Goal: Use online tool/utility: Use online tool/utility

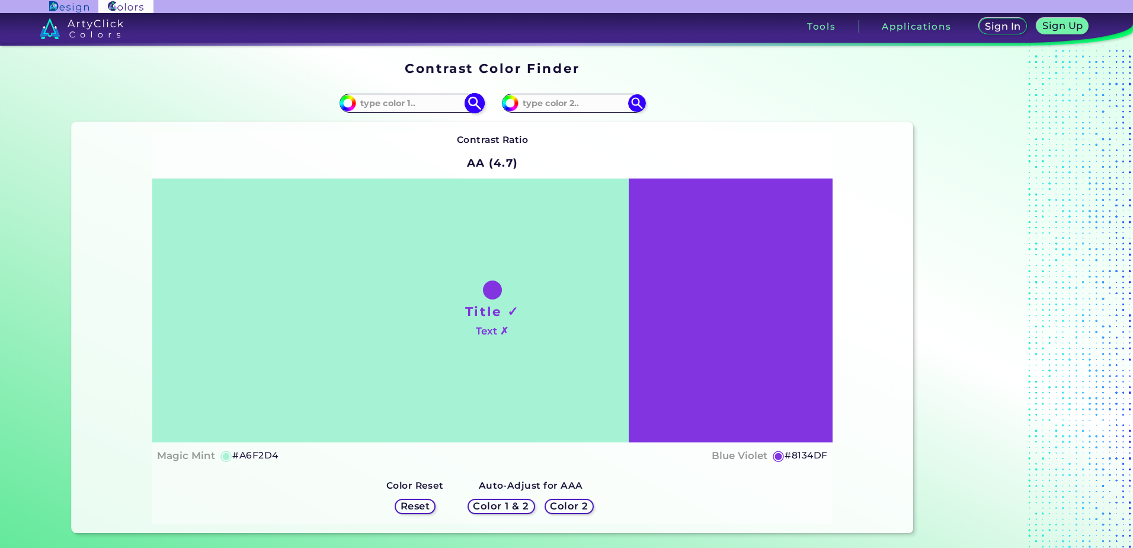
click at [430, 107] on input at bounding box center [411, 103] width 110 height 16
paste input "FAE600"
type input "FAE600"
click at [474, 104] on img at bounding box center [474, 103] width 21 height 21
type input "#fae600"
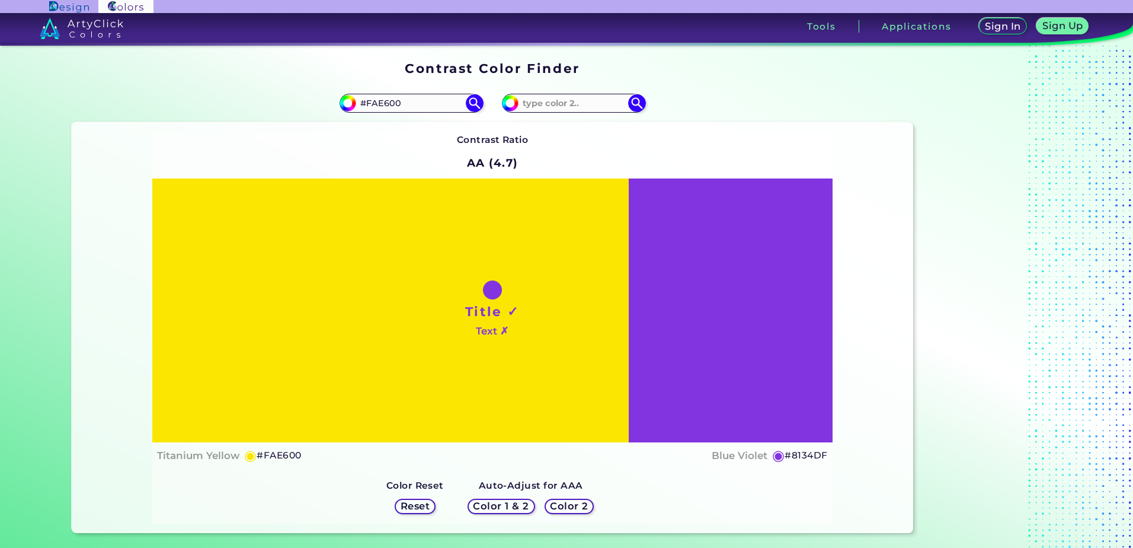
click at [603, 146] on div "Contrast Ratio AA (4.7) Title ✓ Text ✗ Titanium Yellow ◉ #FAE600" at bounding box center [492, 327] width 680 height 391
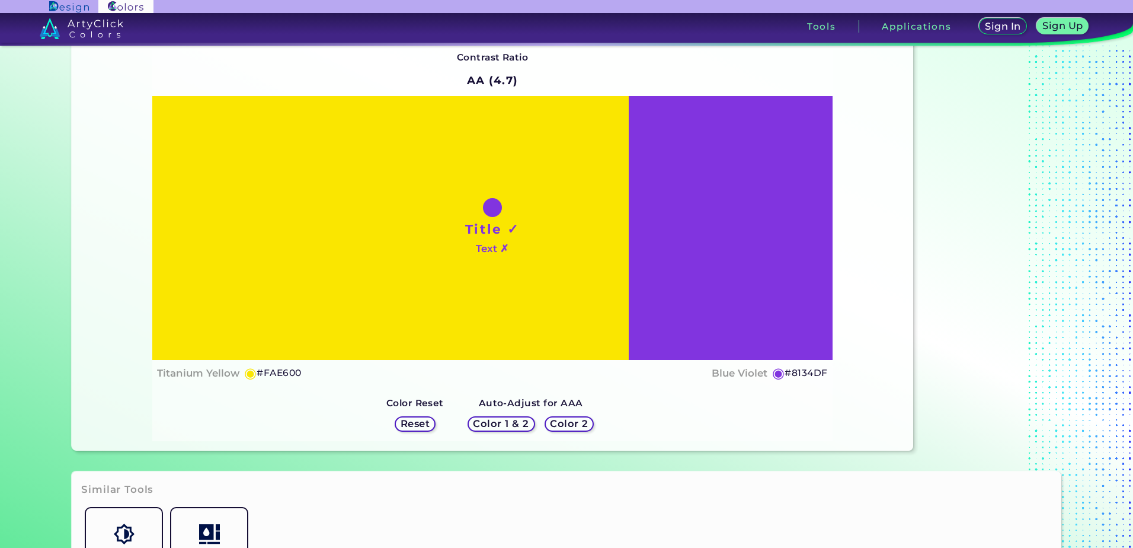
scroll to position [59, 0]
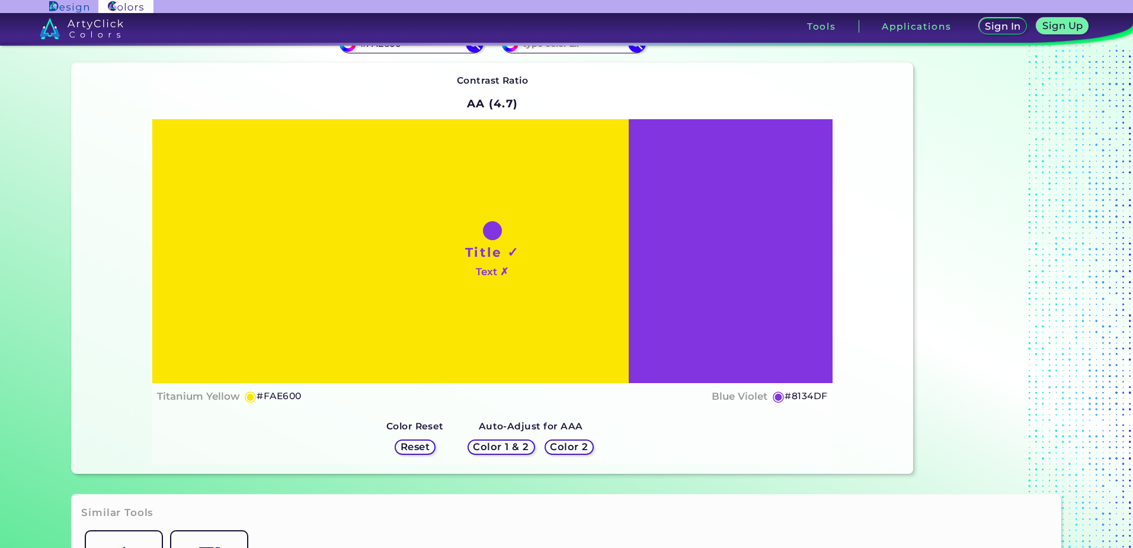
click at [628, 445] on div "Contrast Ratio AA (4.7) Title ✓ Text ✗ Titanium Yellow ◉ #FAE600" at bounding box center [492, 268] width 680 height 391
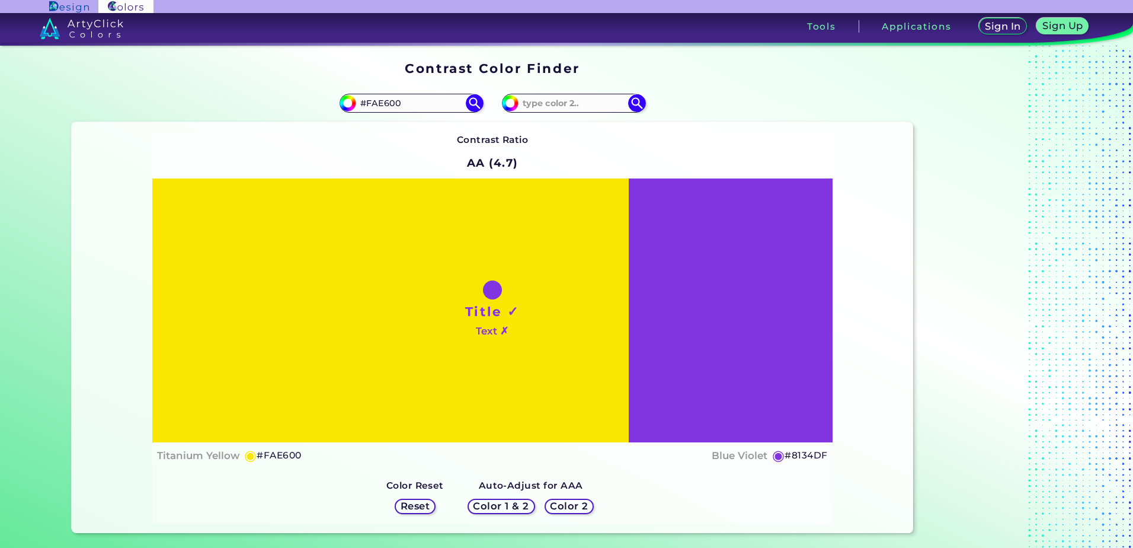
click at [501, 309] on h1 "Title ✓" at bounding box center [492, 311] width 55 height 18
drag, startPoint x: 462, startPoint y: 311, endPoint x: 518, endPoint y: 312, distance: 55.7
click at [518, 312] on div "Title ✓ Text ✗" at bounding box center [492, 310] width 680 height 264
drag, startPoint x: 518, startPoint y: 312, endPoint x: 488, endPoint y: 312, distance: 29.6
click at [488, 312] on h1 "Title ✓" at bounding box center [492, 311] width 55 height 18
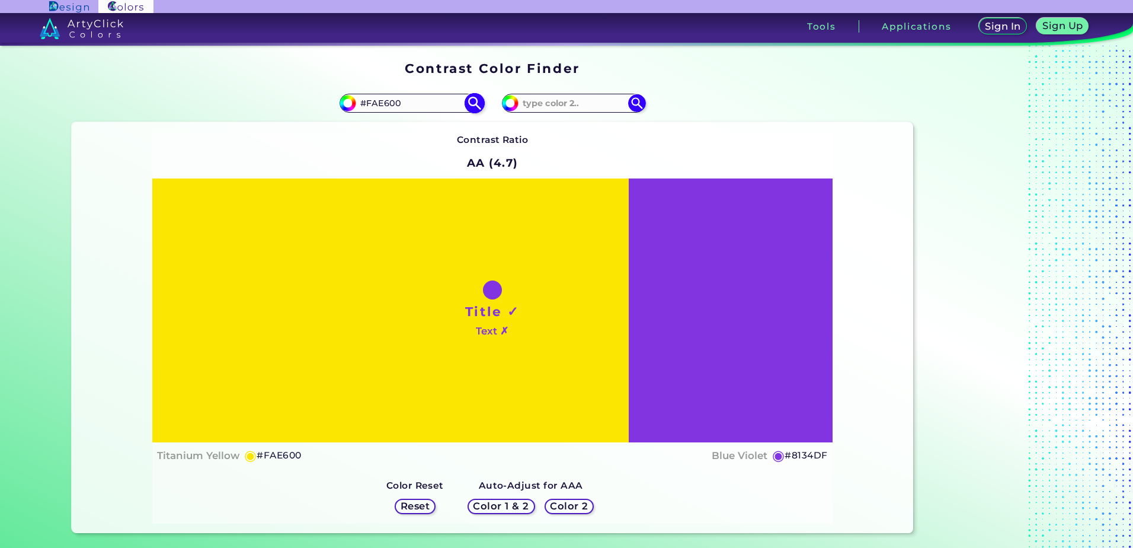
click at [415, 105] on input "#FAE600" at bounding box center [411, 103] width 110 height 16
click at [396, 92] on div "#fae600 #FAE60" at bounding box center [282, 103] width 421 height 38
click at [396, 99] on input "#FAE60" at bounding box center [411, 103] width 110 height 16
type input "#FAE606"
type input "#fae606"
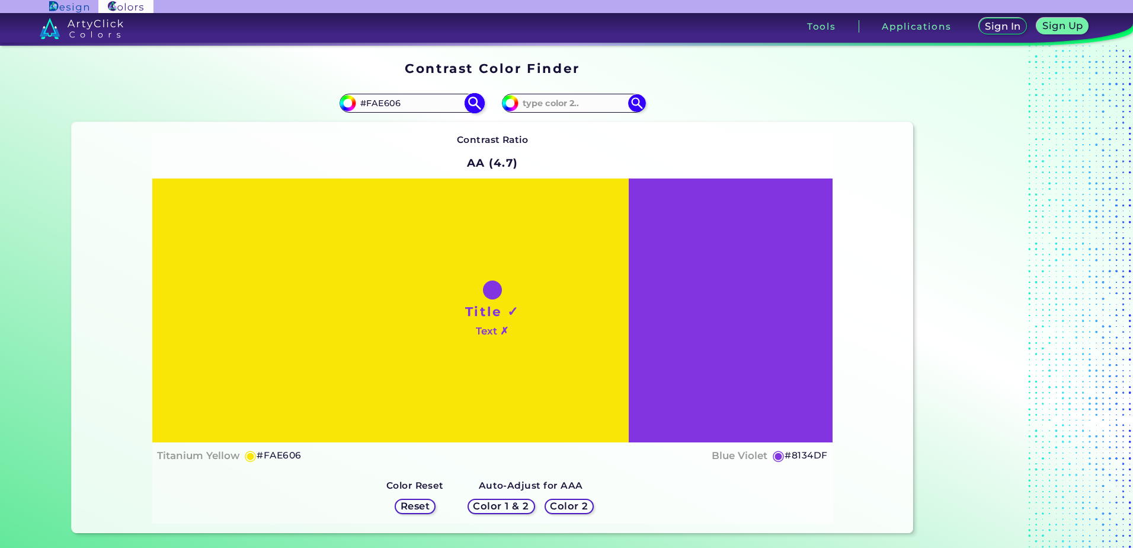
drag, startPoint x: 404, startPoint y: 102, endPoint x: 376, endPoint y: 104, distance: 28.5
click at [376, 104] on input "#FAE606" at bounding box center [411, 103] width 110 height 16
type input "#FA5432"
type input "#fa5432"
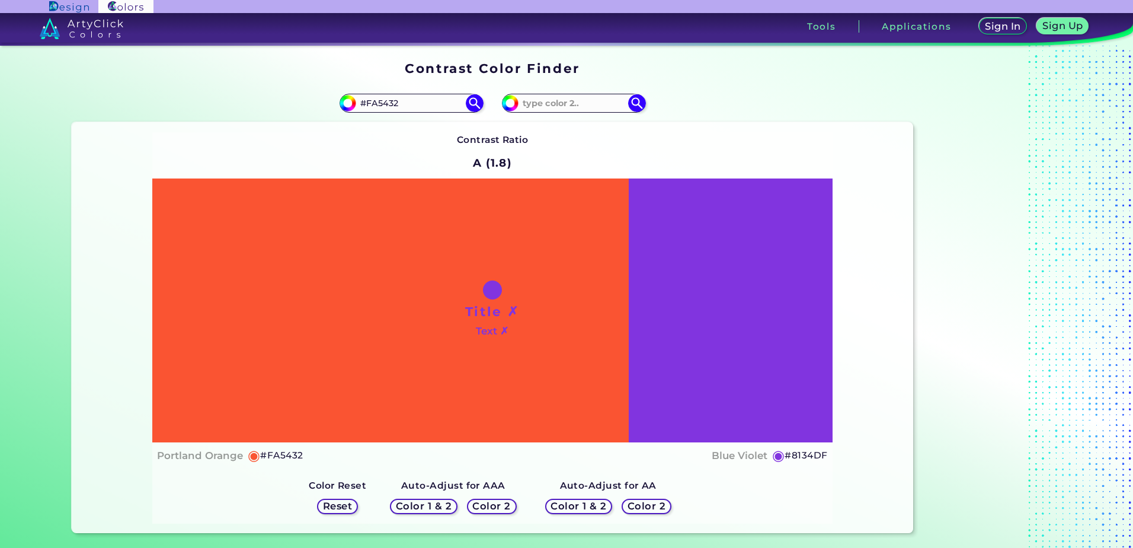
click at [684, 107] on div "#8134df" at bounding box center [702, 103] width 421 height 38
type input "#FAE60"
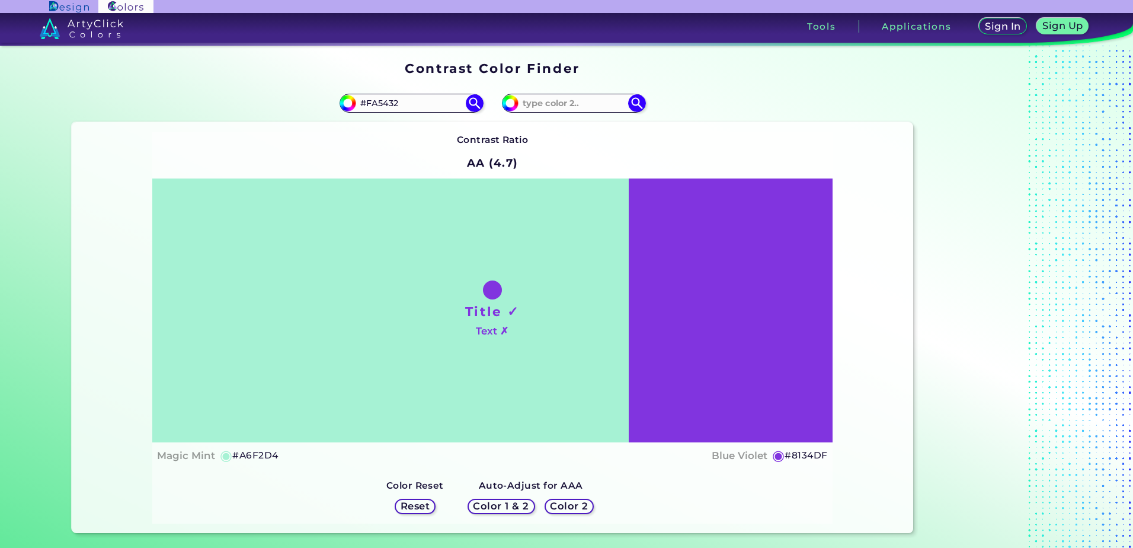
click at [534, 136] on div "Contrast Ratio AA (4.7) Title ✓ Text ✗ Magic Mint ◉ #A6F2D4 ◉" at bounding box center [492, 327] width 680 height 391
click at [422, 101] on input "#FA5432" at bounding box center [411, 103] width 110 height 16
click at [462, 99] on input "#FA5432" at bounding box center [411, 103] width 110 height 16
click at [465, 100] on img at bounding box center [474, 103] width 21 height 21
type input "#fa5432"
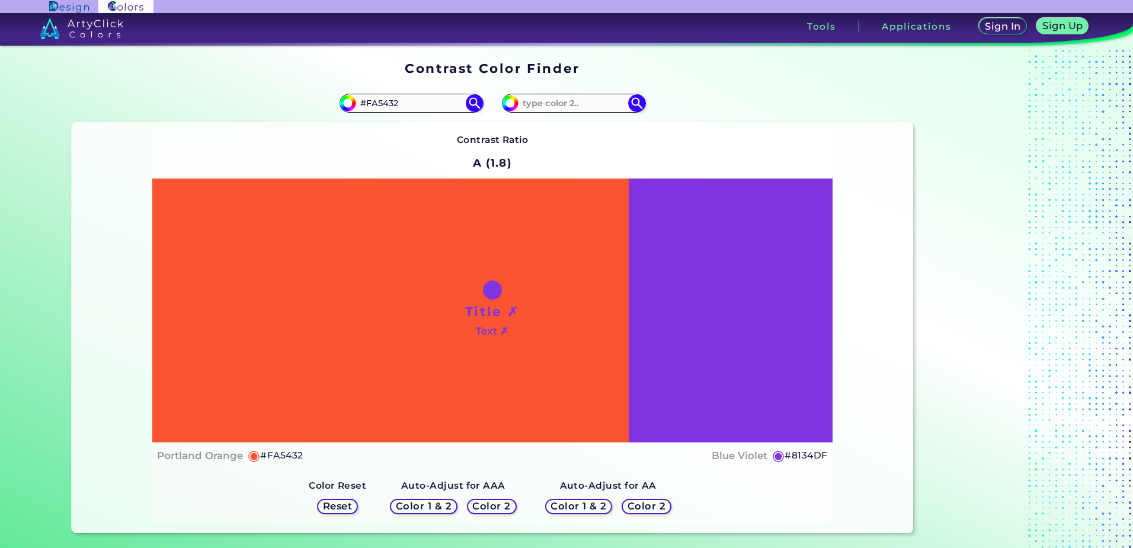
drag, startPoint x: 435, startPoint y: 101, endPoint x: 330, endPoint y: 101, distance: 104.9
click at [330, 101] on div "#fa5432 #FA5432" at bounding box center [282, 103] width 421 height 38
paste input "FAE600"
type input "FAE600"
type input "#fae600"
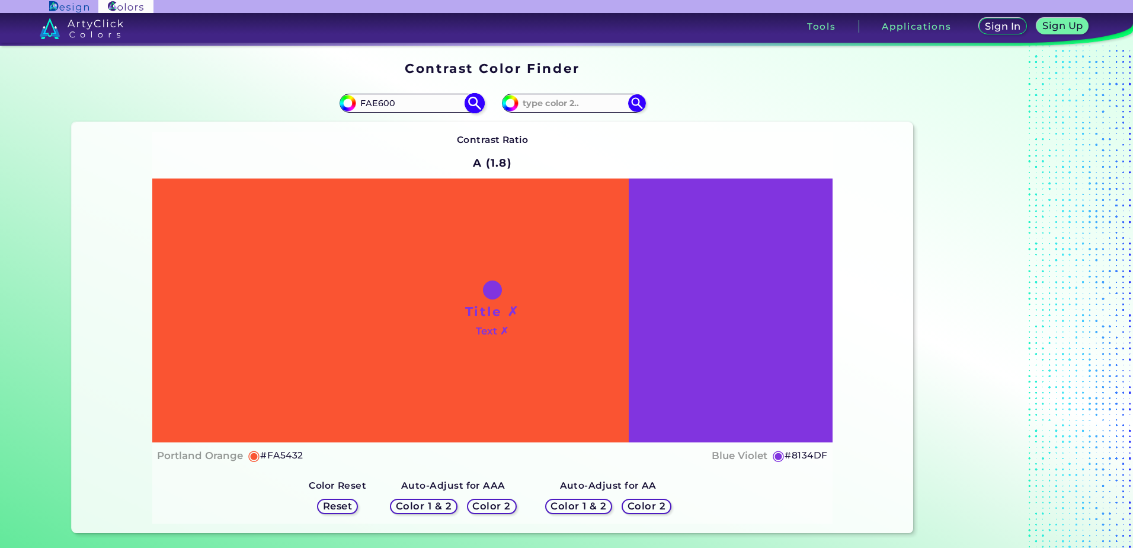
type input "#FAE600"
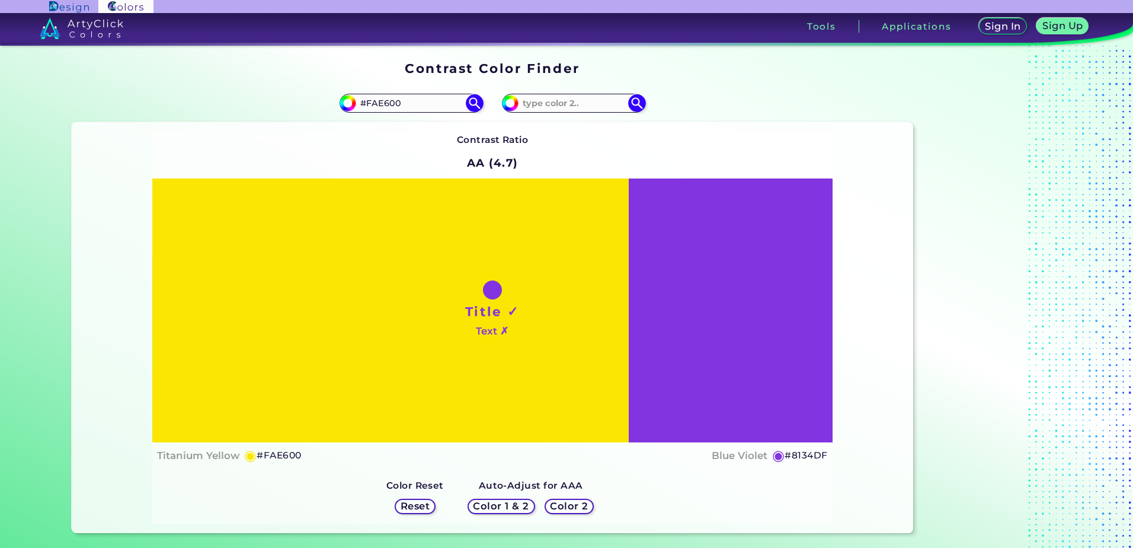
click at [561, 501] on h5 "Color 2" at bounding box center [569, 505] width 35 height 9
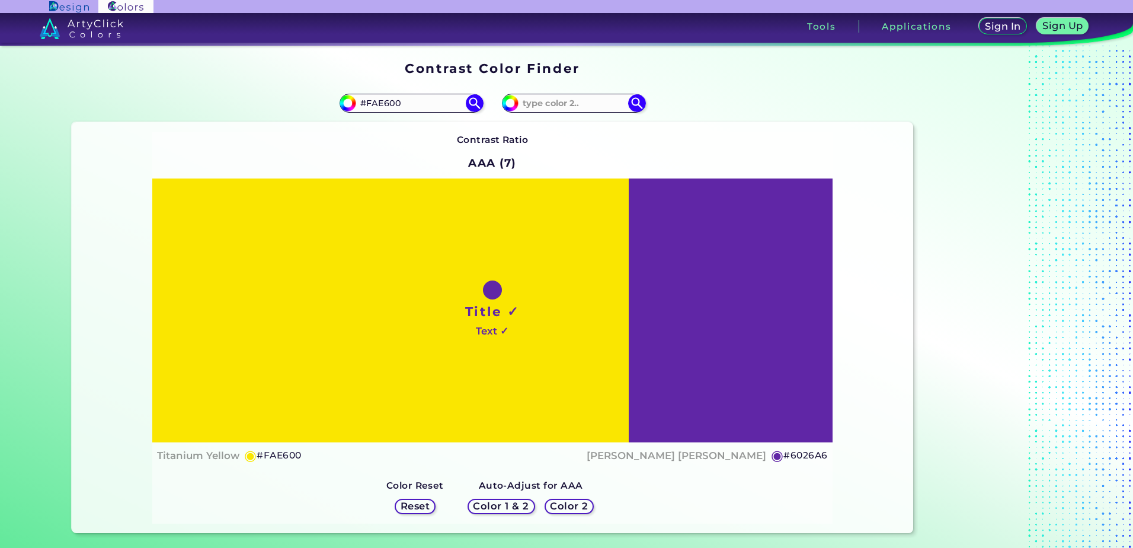
click at [577, 501] on h5 "Color 2" at bounding box center [569, 505] width 34 height 9
click at [577, 501] on h5 "Color 2" at bounding box center [569, 505] width 38 height 9
click at [577, 501] on h5 "Color 2" at bounding box center [569, 505] width 34 height 9
drag, startPoint x: 577, startPoint y: 500, endPoint x: 596, endPoint y: 501, distance: 19.0
click at [596, 501] on div "Auto-Adjust for AAA Color 1 & 2 Color 2" at bounding box center [530, 498] width 155 height 50
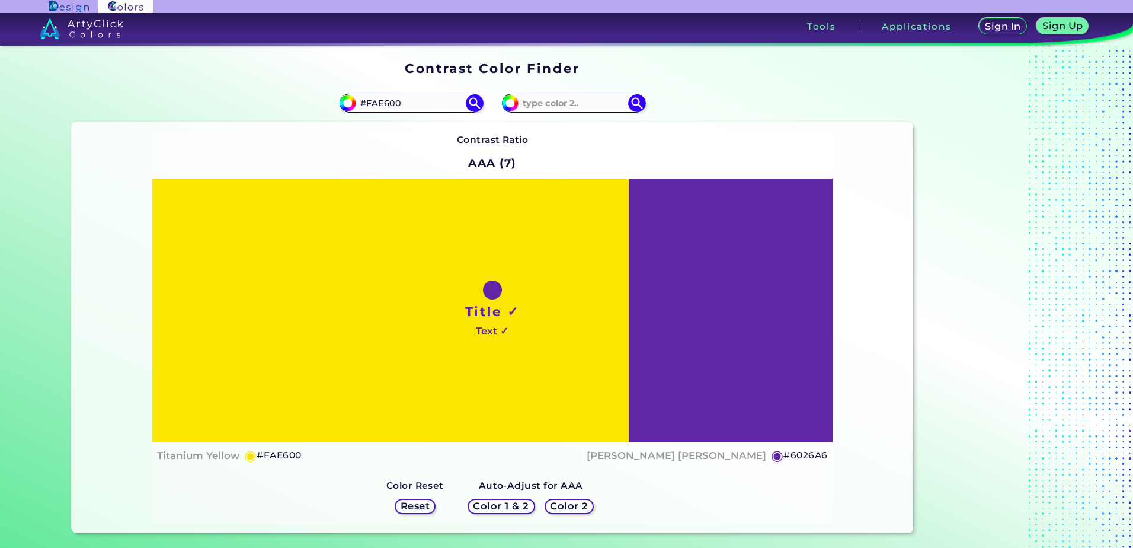
click at [569, 503] on h5 "Color 2" at bounding box center [569, 505] width 34 height 9
click at [840, 358] on div "Contrast Ratio AAA (7) Title ✓ Text ✓ Titanium Yellow ◉ #FAE600 Daisy Bush ◉ #6…" at bounding box center [492, 327] width 841 height 411
drag, startPoint x: 396, startPoint y: 101, endPoint x: 273, endPoint y: 107, distance: 122.8
click at [274, 107] on div "#fae600 #FAE600" at bounding box center [282, 103] width 421 height 38
type input "uranium"
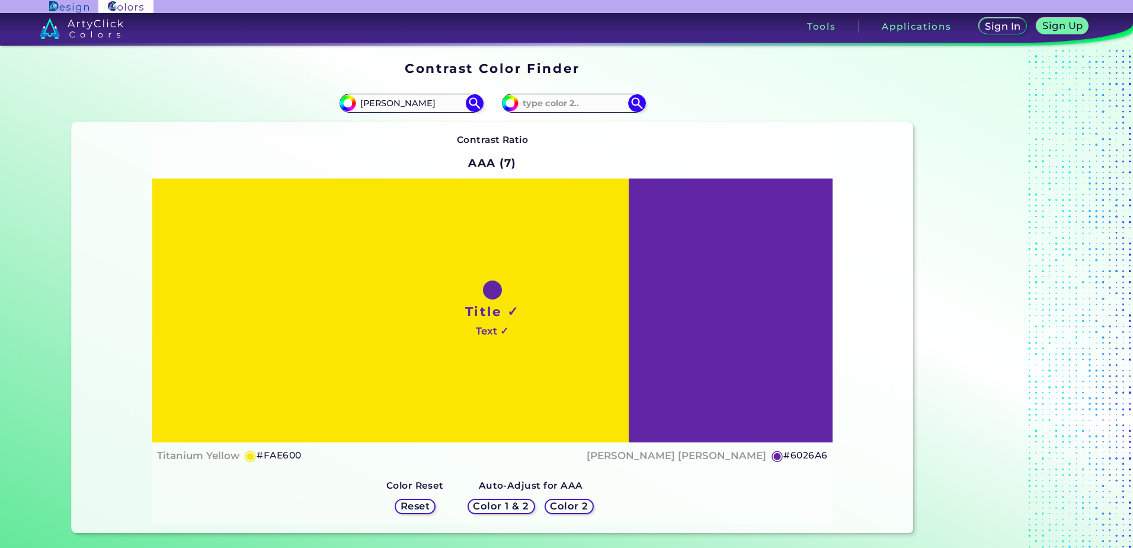
type input "nuclear"
type input "nuke"
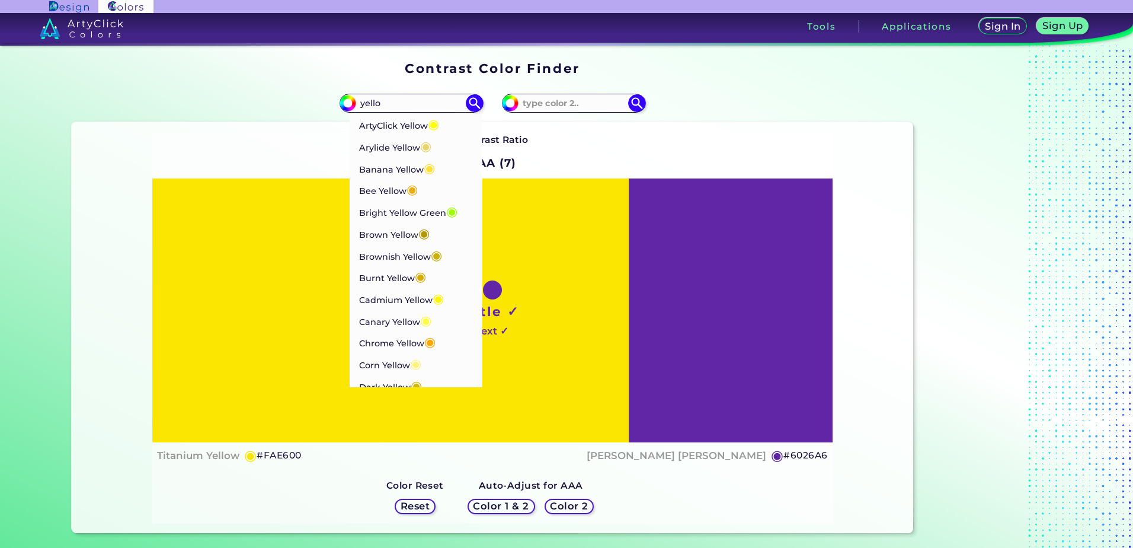
type input "yellow"
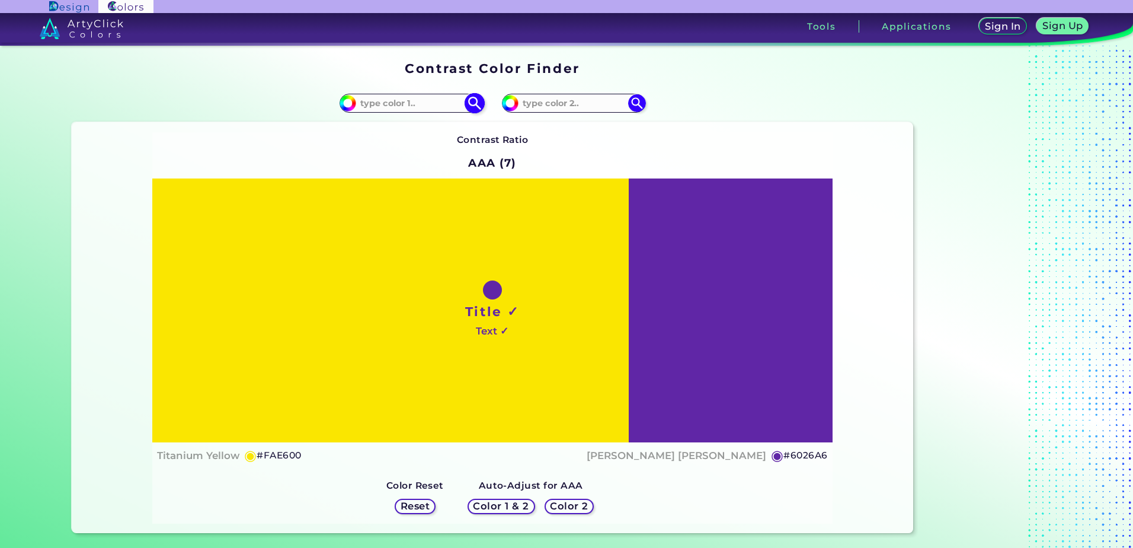
click at [452, 103] on input at bounding box center [411, 103] width 110 height 16
paste input "254D32"
type input "254D32"
click at [473, 104] on img at bounding box center [474, 103] width 21 height 21
type input "#254d32"
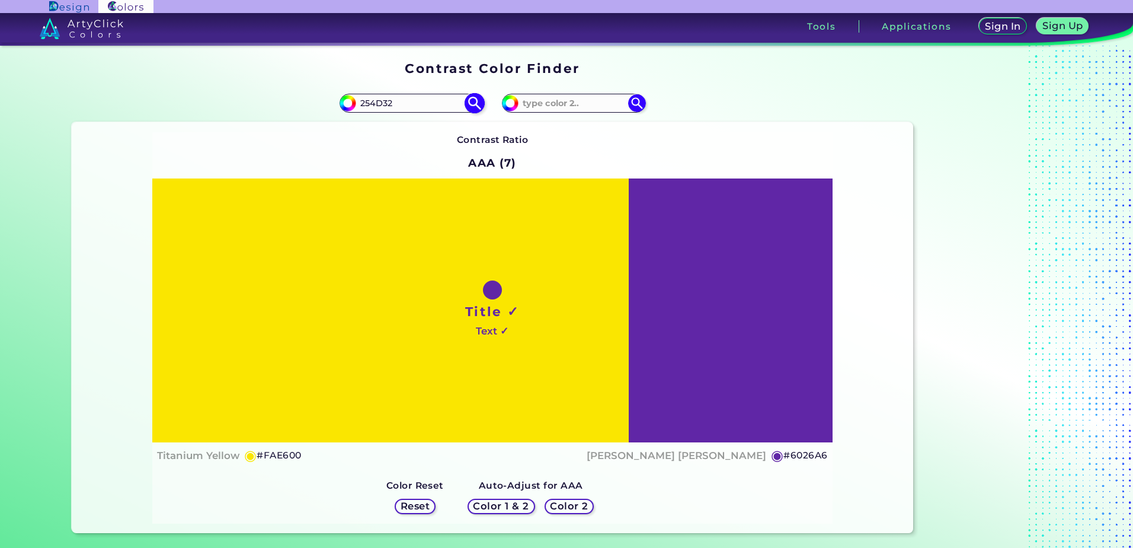
type input "#254D32"
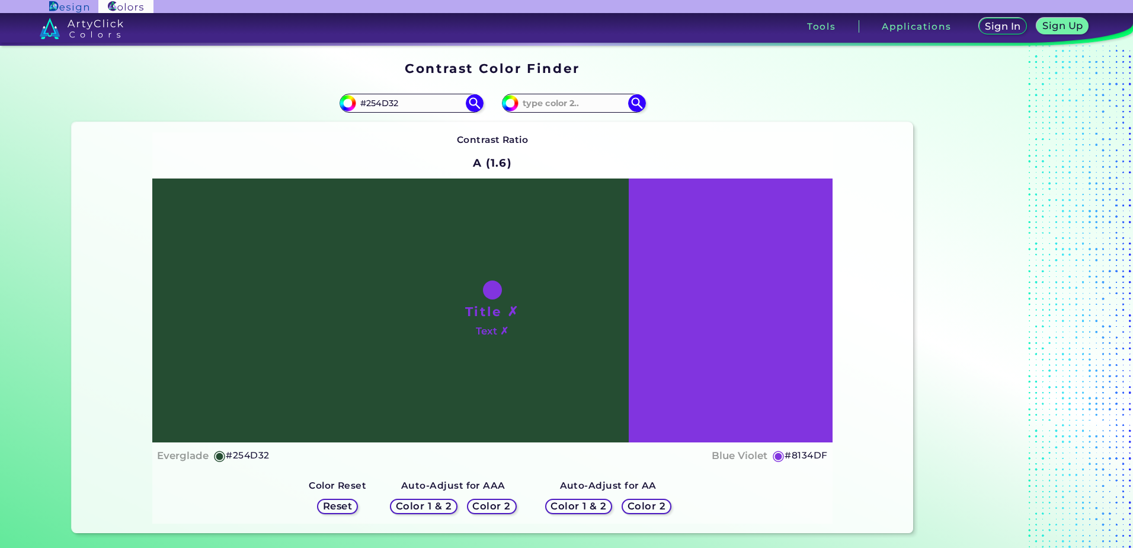
click at [638, 501] on h5 "Color 2" at bounding box center [646, 505] width 34 height 9
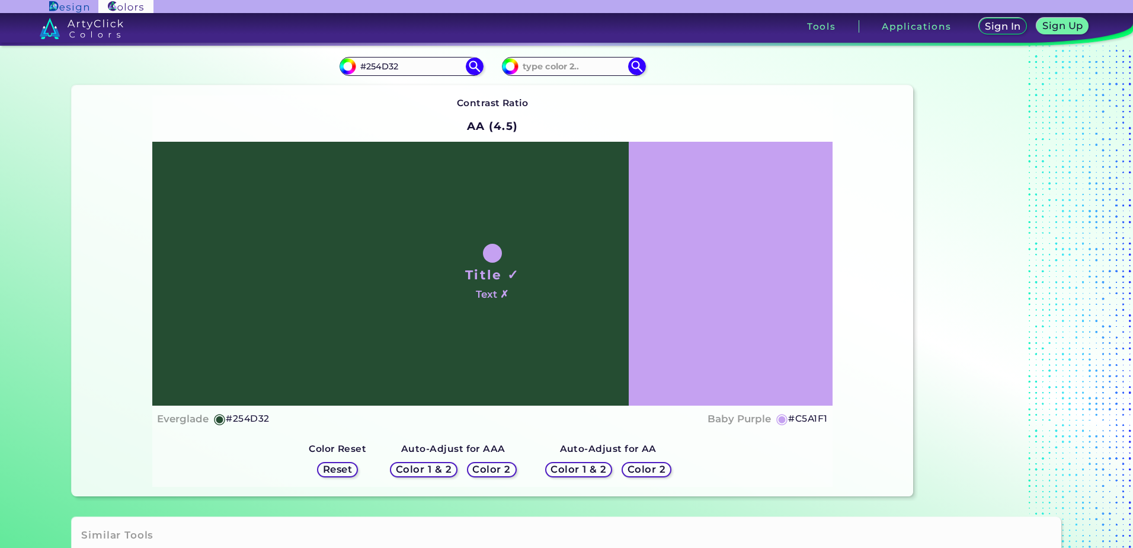
scroll to position [36, 0]
